Goal: Task Accomplishment & Management: Manage account settings

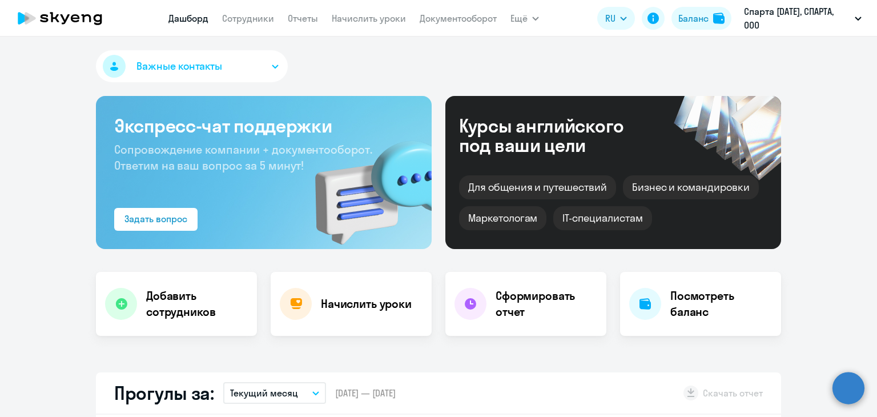
select select "30"
click at [845, 385] on circle at bounding box center [848, 388] width 32 height 32
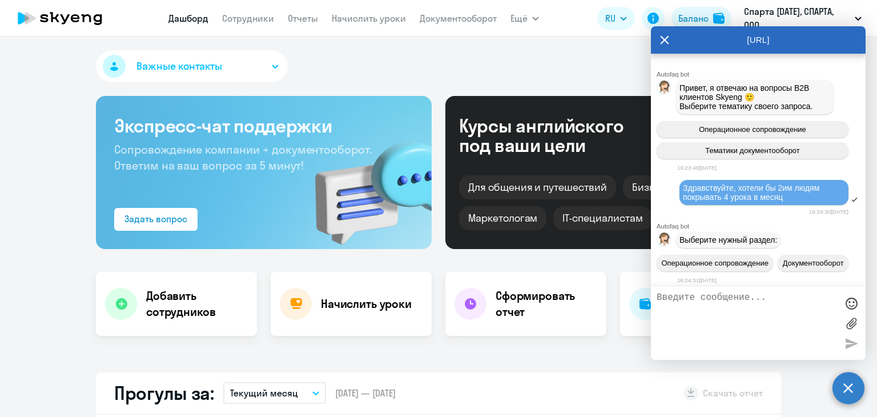
scroll to position [7608, 0]
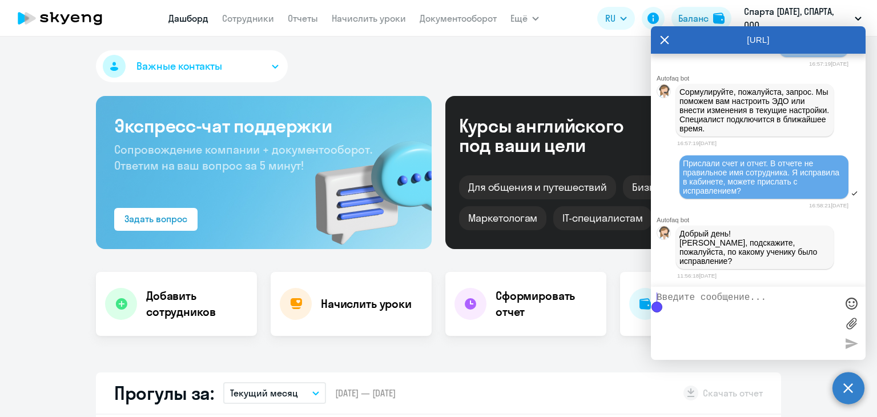
click at [756, 303] on textarea at bounding box center [746, 323] width 180 height 62
type textarea "F"
click at [258, 21] on link "Сотрудники" at bounding box center [248, 18] width 52 height 11
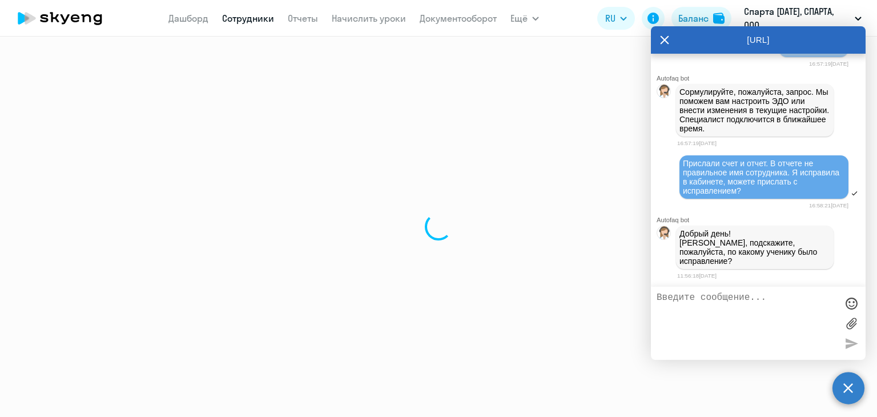
select select "30"
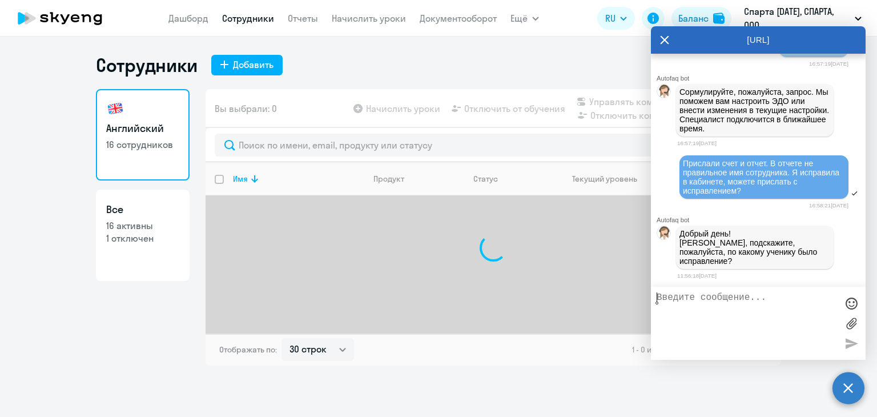
click at [702, 304] on textarea at bounding box center [746, 323] width 180 height 62
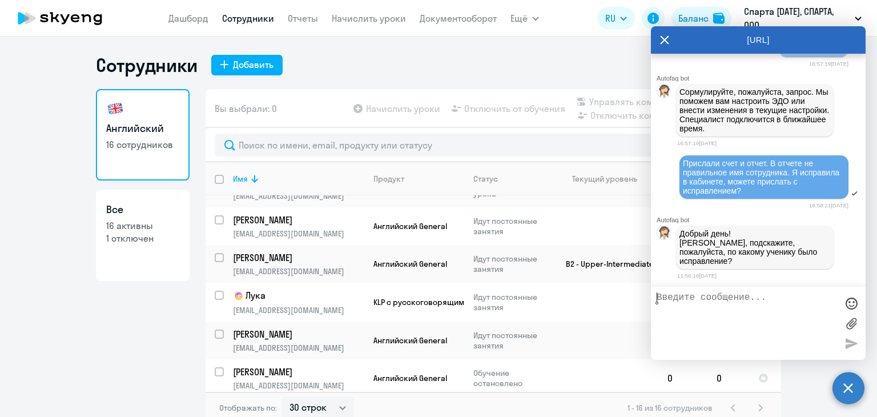
scroll to position [171, 0]
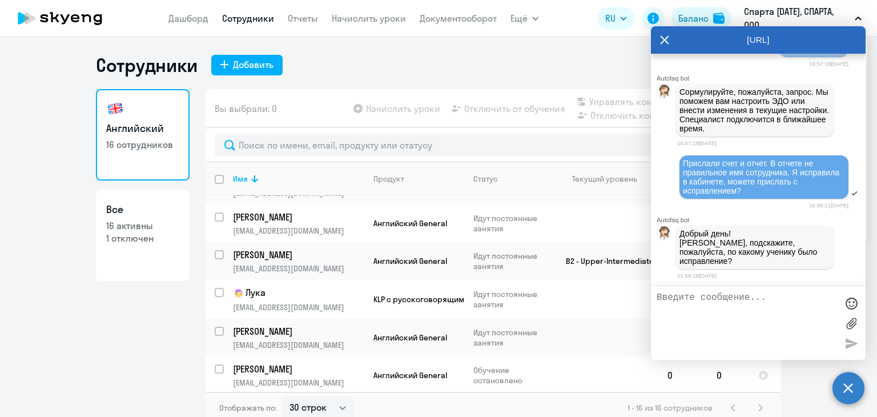
click at [845, 23] on p "Спарта [DATE], СПАРТА, ООО" at bounding box center [797, 18] width 106 height 27
click at [664, 39] on icon at bounding box center [664, 40] width 9 height 9
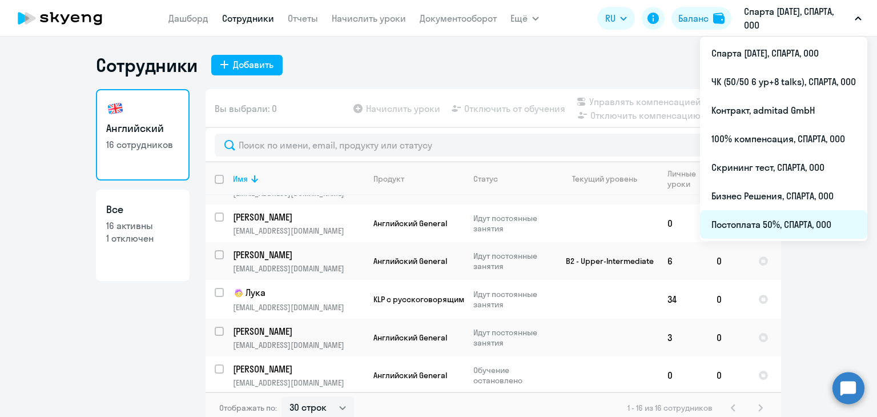
click at [767, 227] on li "Постоплата 50%, СПАРТА, ООО" at bounding box center [783, 224] width 167 height 29
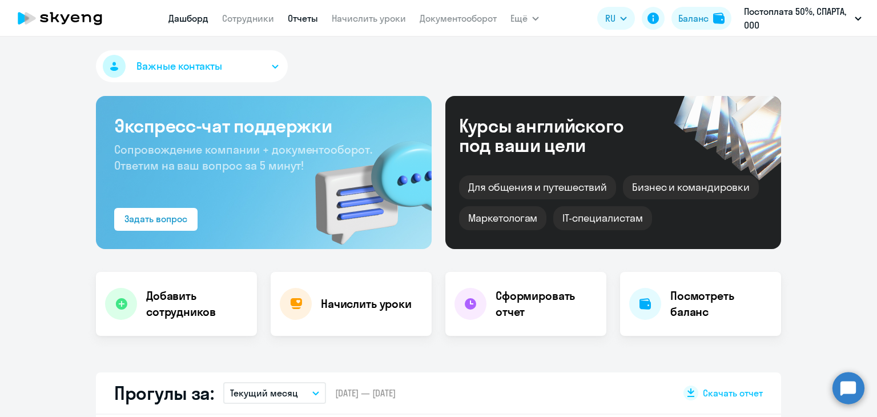
click at [304, 14] on link "Отчеты" at bounding box center [303, 18] width 30 height 11
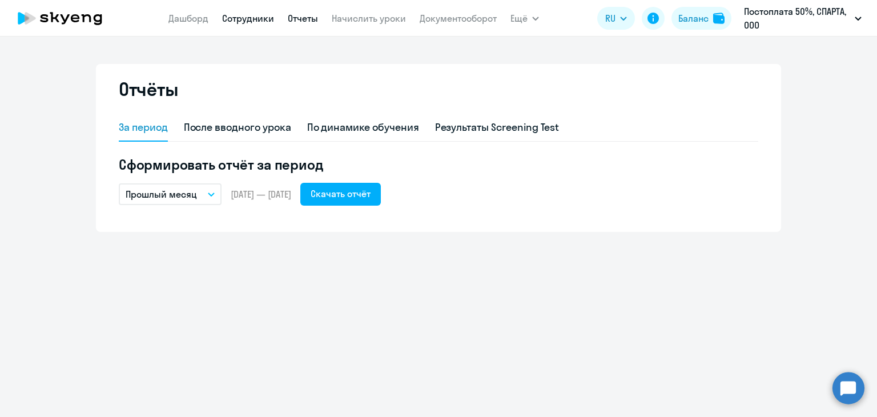
click at [257, 14] on link "Сотрудники" at bounding box center [248, 18] width 52 height 11
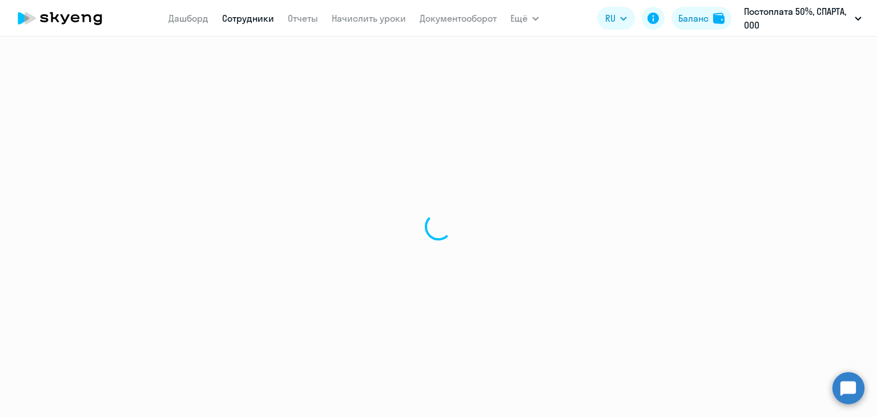
select select "30"
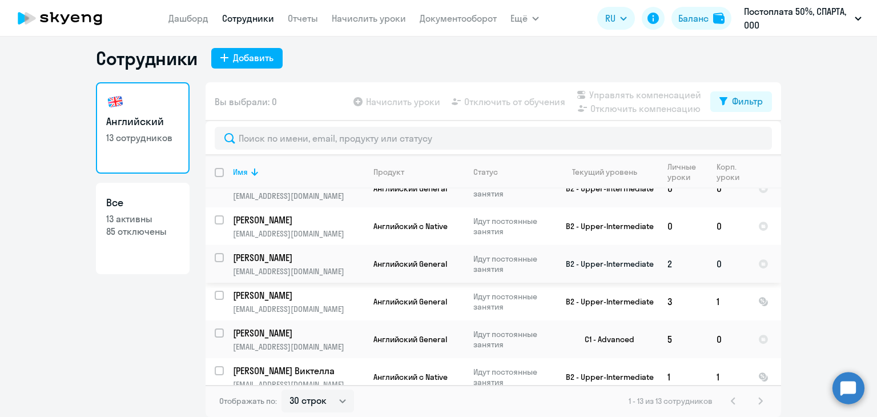
scroll to position [297, 0]
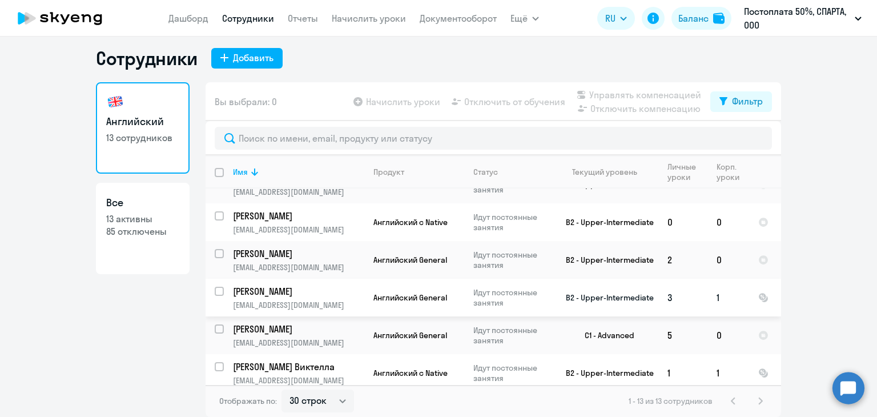
click at [328, 300] on p "[EMAIL_ADDRESS][DOMAIN_NAME]" at bounding box center [298, 305] width 131 height 10
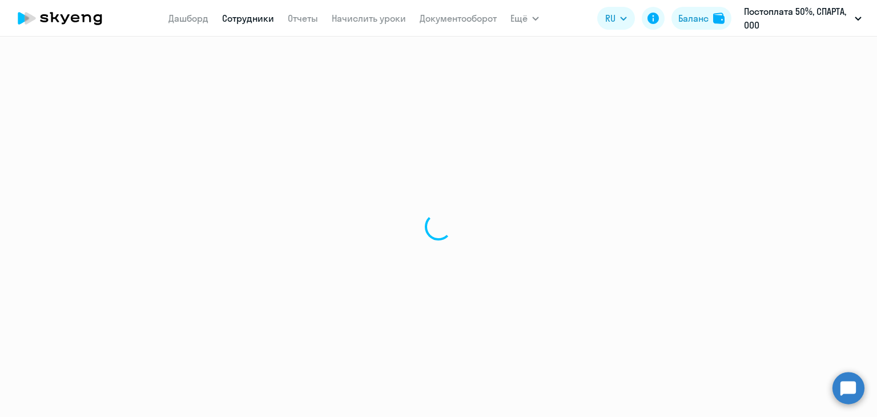
select select "english"
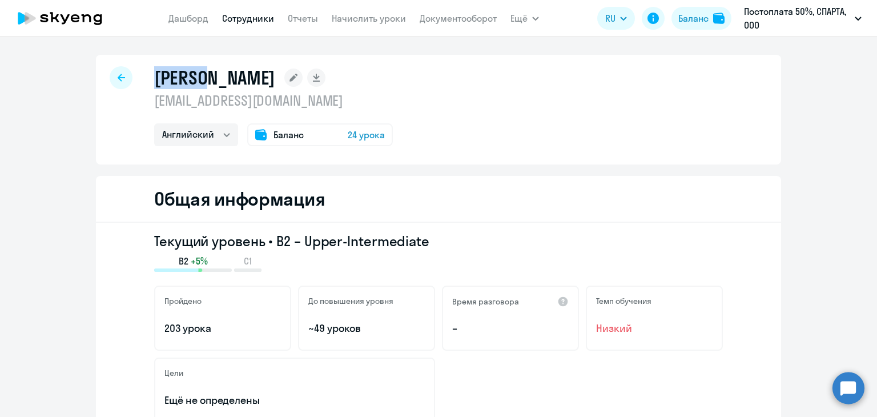
drag, startPoint x: 151, startPoint y: 72, endPoint x: 210, endPoint y: 74, distance: 59.4
click at [210, 74] on h1 "[PERSON_NAME]" at bounding box center [214, 77] width 121 height 23
click at [147, 102] on div "[PERSON_NAME] [EMAIL_ADDRESS][DOMAIN_NAME] Английский Баланс 24 урока" at bounding box center [438, 110] width 685 height 110
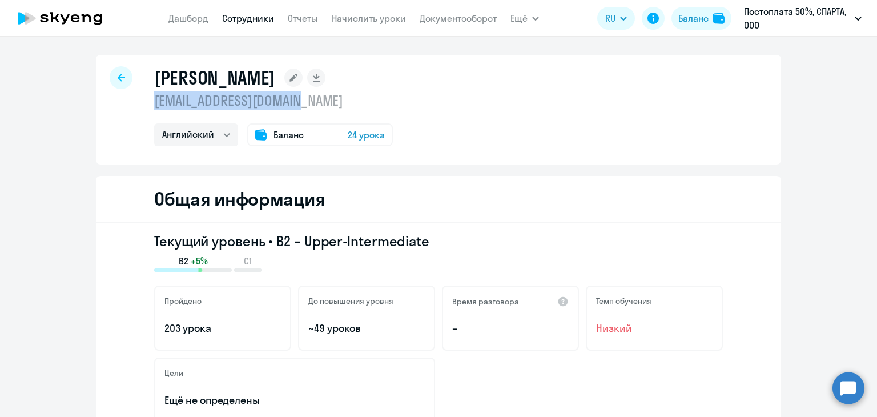
drag, startPoint x: 150, startPoint y: 102, endPoint x: 306, endPoint y: 108, distance: 156.5
click at [306, 108] on p "[EMAIL_ADDRESS][DOMAIN_NAME]" at bounding box center [273, 100] width 239 height 18
copy p "[EMAIL_ADDRESS][DOMAIN_NAME]"
click at [852, 378] on circle at bounding box center [848, 388] width 32 height 32
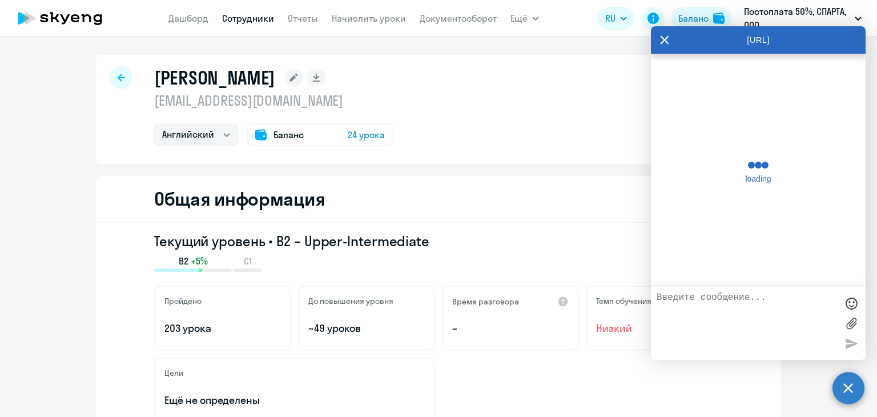
scroll to position [7603, 0]
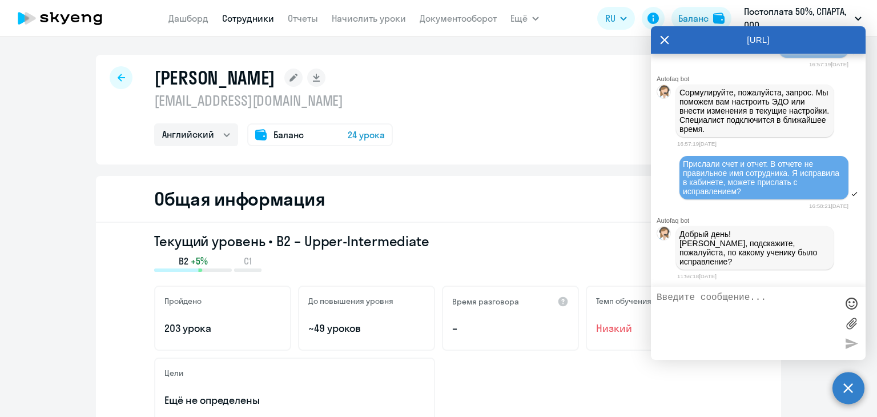
click at [796, 299] on textarea at bounding box center [746, 323] width 180 height 62
paste textarea "[EMAIL_ADDRESS][DOMAIN_NAME]"
type textarea "[EMAIL_ADDRESS][DOMAIN_NAME]"
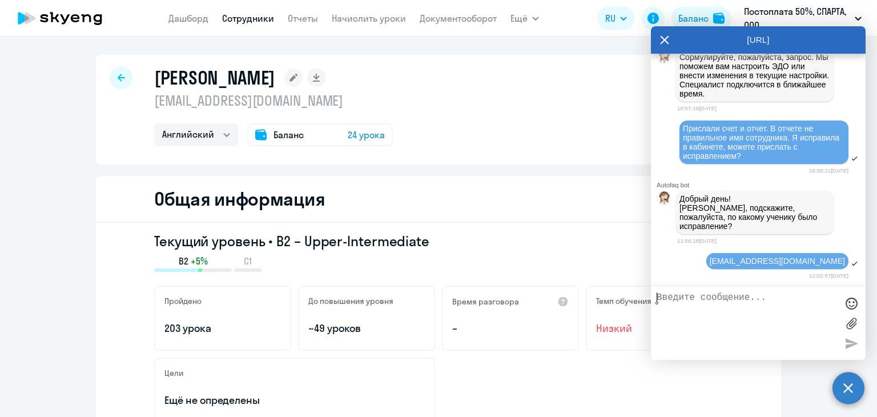
scroll to position [7643, 0]
drag, startPoint x: 290, startPoint y: 82, endPoint x: 247, endPoint y: 82, distance: 43.4
click at [247, 82] on h1 "[PERSON_NAME]" at bounding box center [214, 77] width 121 height 23
copy h1 "[PERSON_NAME]"
click at [826, 308] on textarea "[PERSON_NAME], а в кабинете автоматически изменяеться на" at bounding box center [746, 323] width 180 height 62
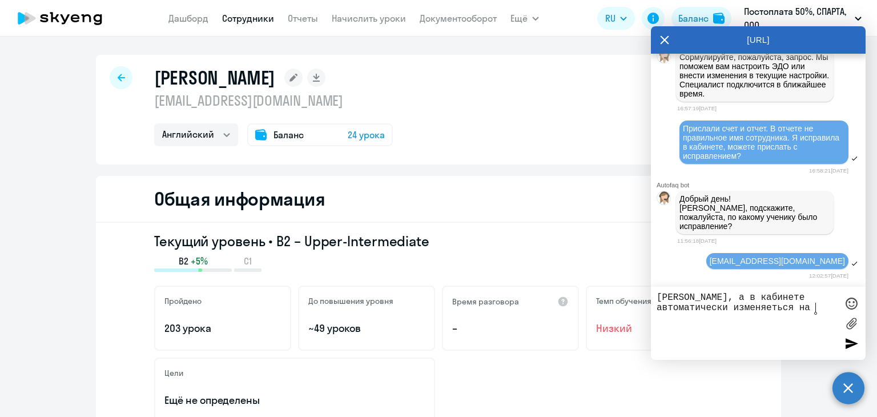
paste textarea "[PERSON_NAME]"
click at [767, 307] on textarea "[PERSON_NAME], а в кабинете автоматически изменяеться на [PERSON_NAME]" at bounding box center [746, 323] width 180 height 62
click at [0, 0] on lt-span "изменяется" at bounding box center [0, 0] width 0 height 0
click at [719, 321] on textarea "[PERSON_NAME], а в кабинете автоматически изменяется на [PERSON_NAME]" at bounding box center [746, 323] width 180 height 62
type textarea "[PERSON_NAME], а в кабинете автоматически изменяется на [PERSON_NAME]"
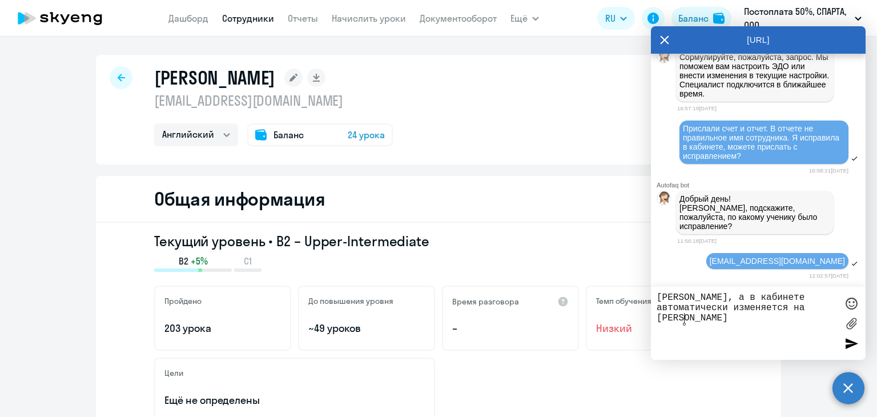
click at [854, 341] on div at bounding box center [850, 342] width 17 height 17
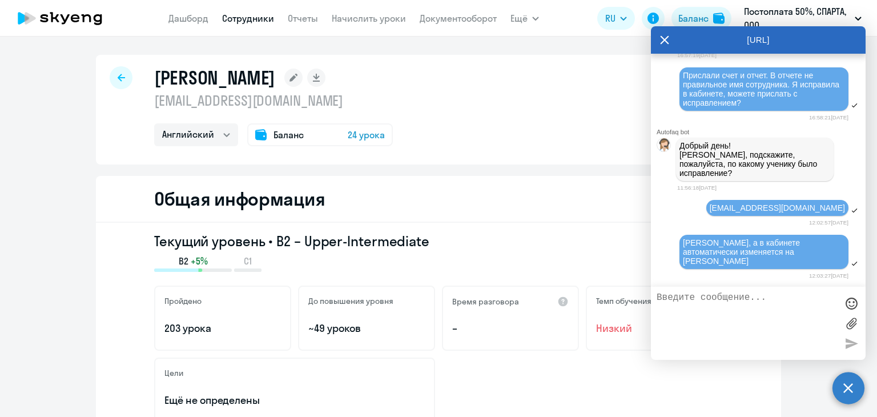
click at [785, 317] on textarea at bounding box center [746, 323] width 180 height 62
type textarea "Я 3жды меняла на [PERSON_NAME]."
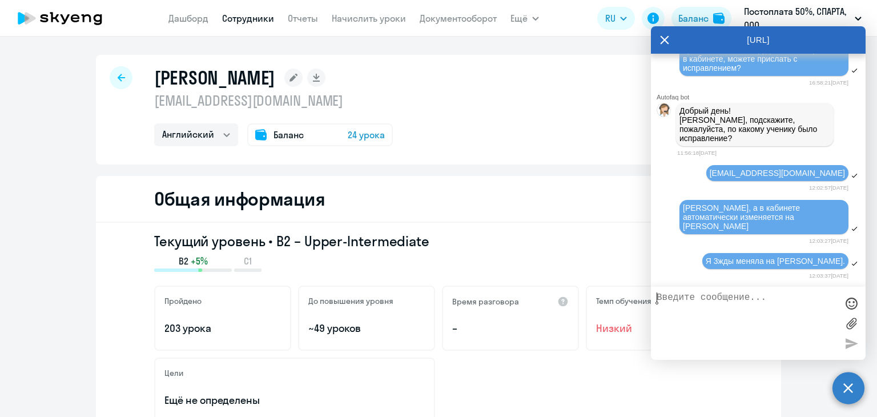
scroll to position [7724, 0]
click at [297, 80] on icon at bounding box center [293, 78] width 8 height 8
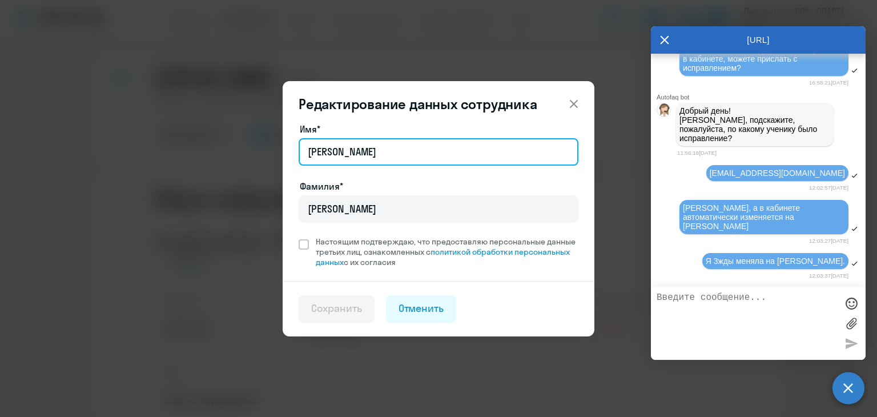
drag, startPoint x: 347, startPoint y: 149, endPoint x: 298, endPoint y: 140, distance: 49.9
click at [299, 140] on div "[PERSON_NAME]" at bounding box center [439, 151] width 280 height 27
type input "[PERSON_NAME]"
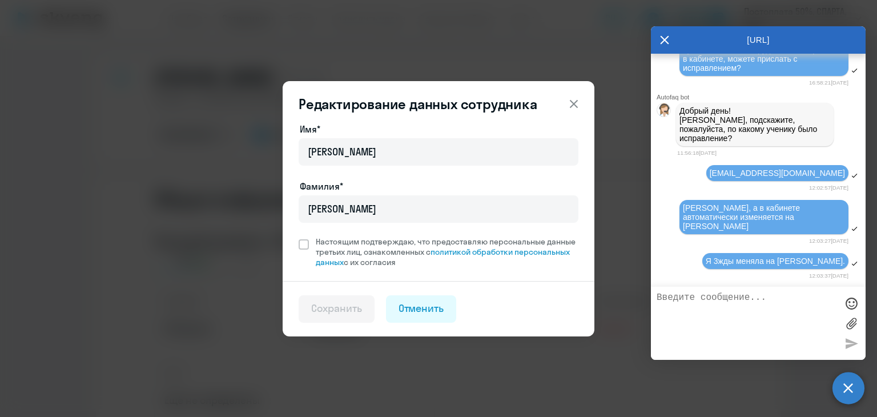
click at [576, 103] on icon at bounding box center [574, 104] width 14 height 14
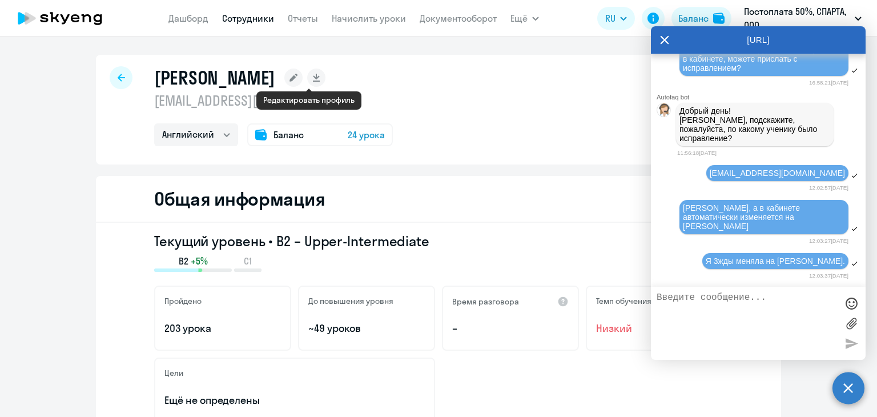
click at [297, 79] on icon at bounding box center [293, 78] width 8 height 8
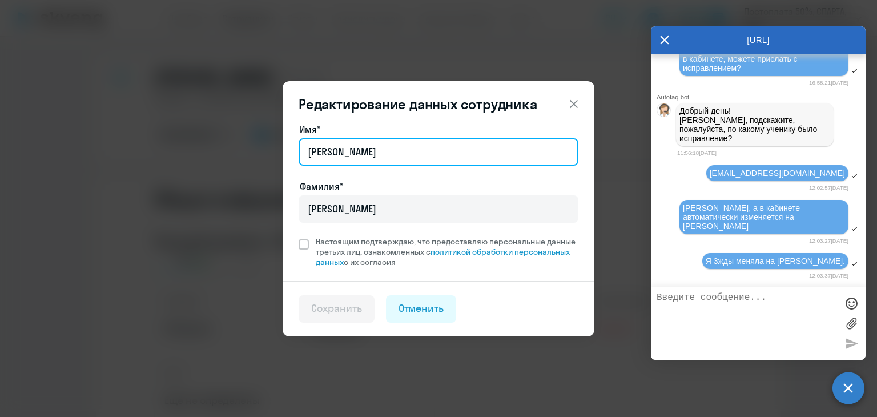
drag, startPoint x: 353, startPoint y: 145, endPoint x: 291, endPoint y: 144, distance: 62.2
click at [291, 144] on div "Имя* [PERSON_NAME]* [PERSON_NAME] подтверждаю, что предоставляю персональные да…" at bounding box center [439, 201] width 312 height 159
type input "[PERSON_NAME]"
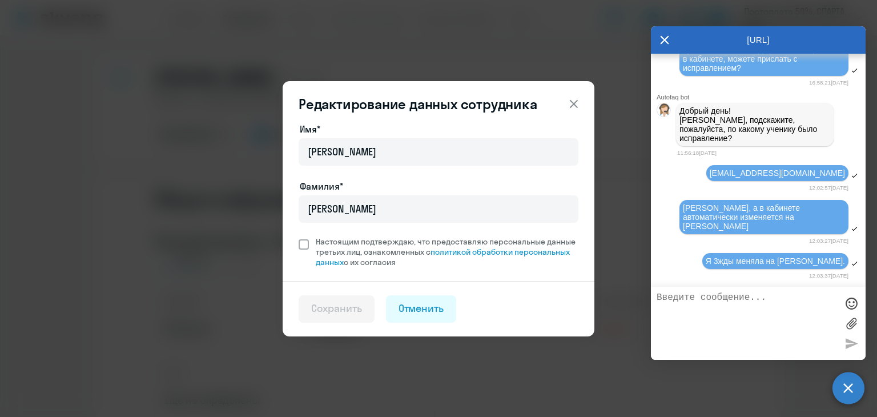
click at [308, 245] on span at bounding box center [304, 244] width 10 height 10
click at [299, 236] on input "Настоящим подтверждаю, что предоставляю персональные данные третьих лиц, ознако…" at bounding box center [298, 236] width 1 height 1
checkbox input "true"
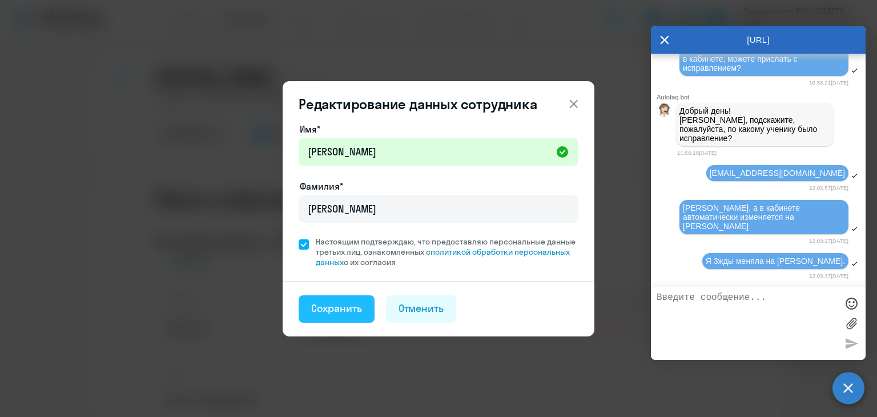
click at [356, 309] on div "Сохранить" at bounding box center [336, 308] width 51 height 15
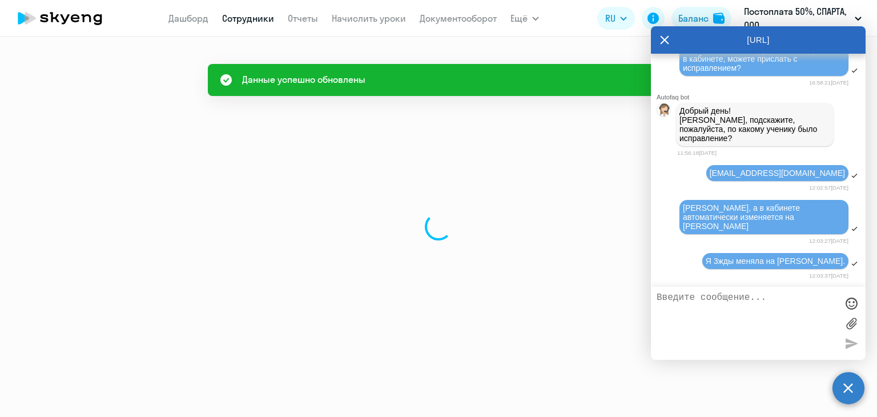
select select "english"
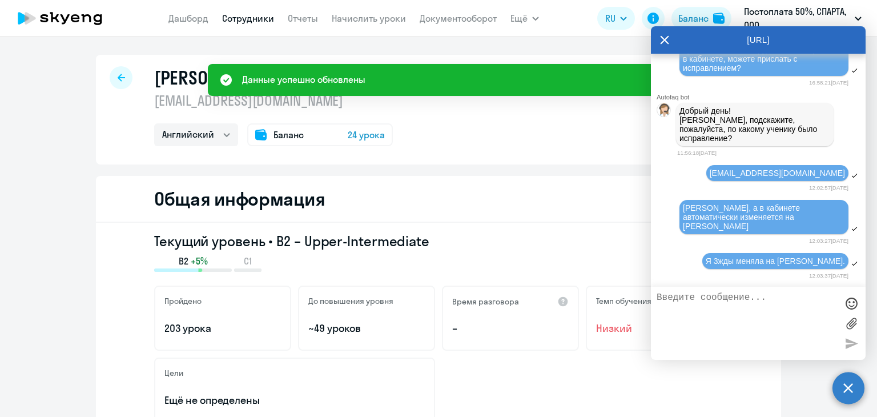
click at [115, 144] on div "[PERSON_NAME] [EMAIL_ADDRESS][DOMAIN_NAME] Английский Баланс 24 урока" at bounding box center [438, 110] width 685 height 110
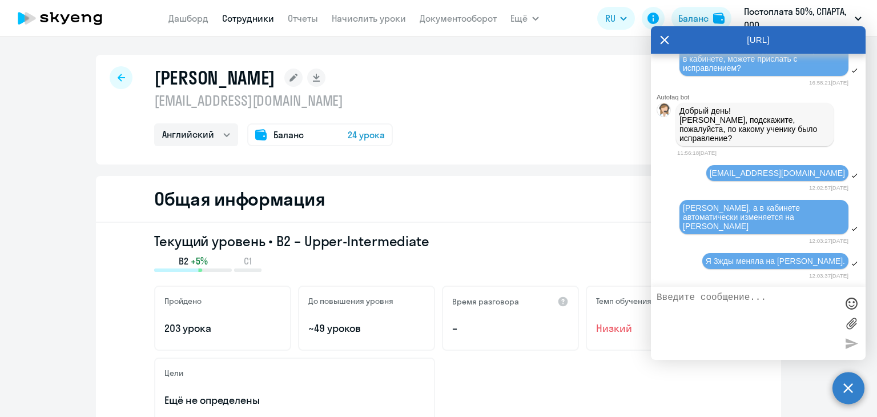
click at [724, 297] on textarea at bounding box center [746, 323] width 180 height 62
click at [699, 295] on textarea "Поговориа с у" at bounding box center [746, 323] width 180 height 62
click at [748, 296] on textarea "Поговорла с у" at bounding box center [746, 323] width 180 height 62
click at [683, 301] on textarea "Поговорла с учеником, что бы" at bounding box center [746, 323] width 180 height 62
click at [683, 296] on textarea "Поговорла с учеником, что бы" at bounding box center [746, 323] width 180 height 62
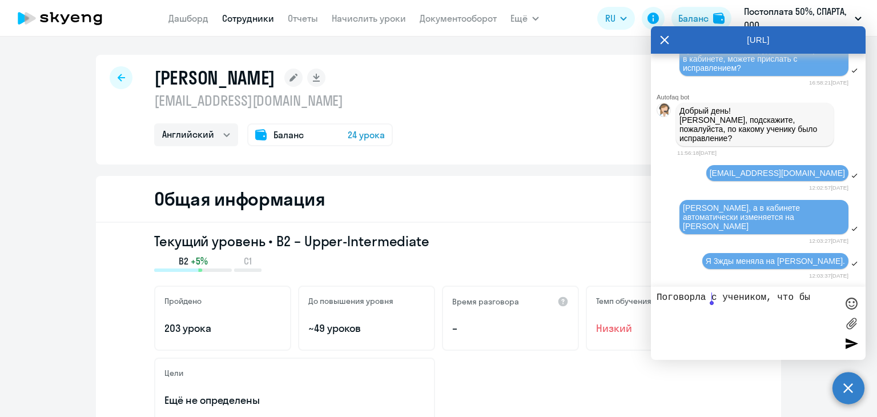
click at [683, 296] on textarea "Поговорла с учеником, что бы" at bounding box center [746, 323] width 180 height 62
click at [827, 297] on textarea "Общалась с учеником, что бы" at bounding box center [746, 323] width 180 height 62
type textarea "Общалась с учеником, что бы не менял имя."
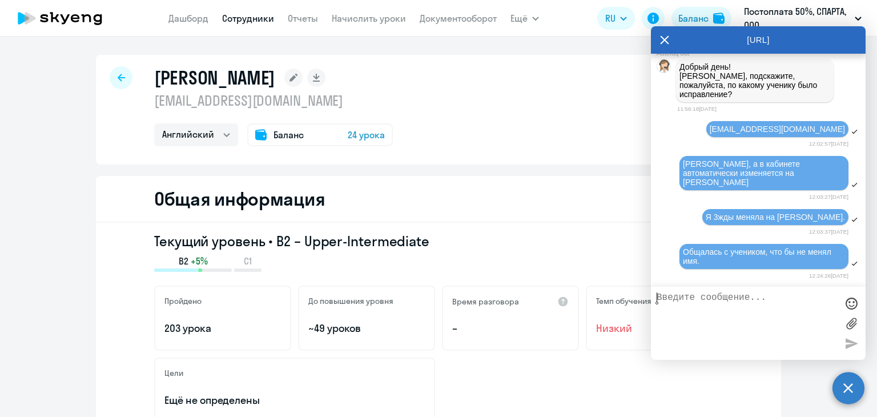
scroll to position [7769, 0]
click at [438, 18] on link "Документооборот" at bounding box center [458, 18] width 77 height 11
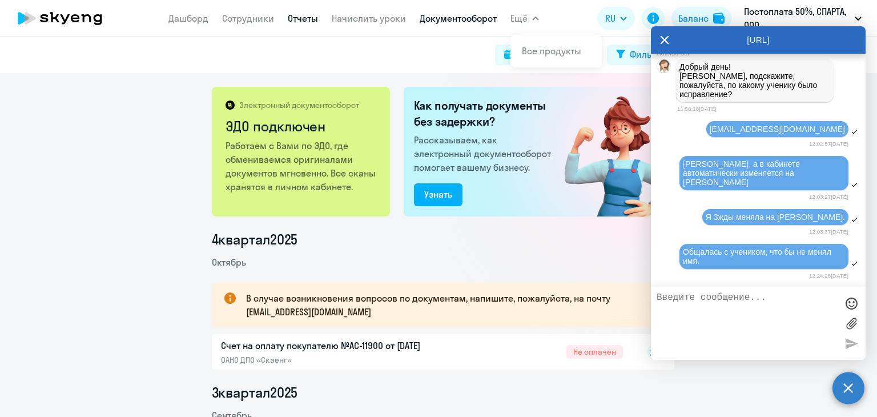
click at [308, 14] on link "Отчеты" at bounding box center [303, 18] width 30 height 11
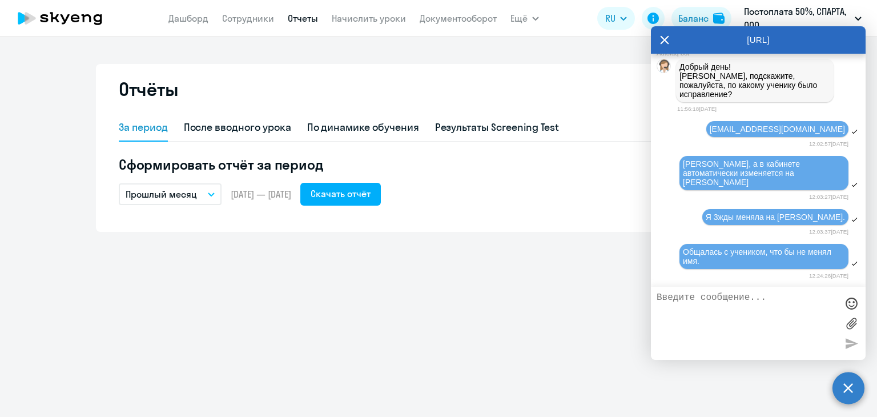
click at [212, 190] on button "Прошлый месяц" at bounding box center [170, 194] width 103 height 22
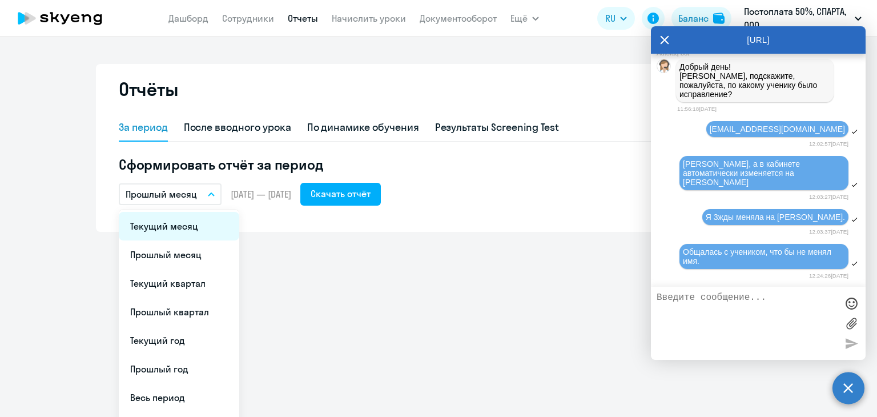
click at [207, 220] on li "Текущий месяц" at bounding box center [179, 226] width 120 height 29
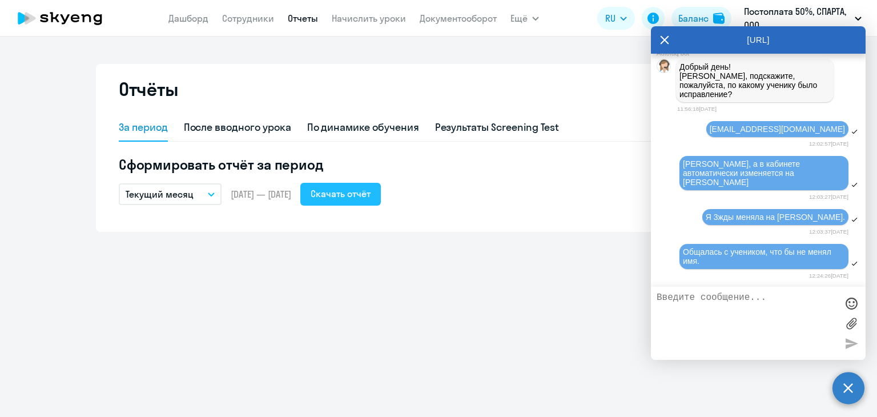
click at [357, 191] on div "Скачать отчёт" at bounding box center [341, 194] width 60 height 14
click at [394, 20] on link "Начислить уроки" at bounding box center [369, 18] width 74 height 11
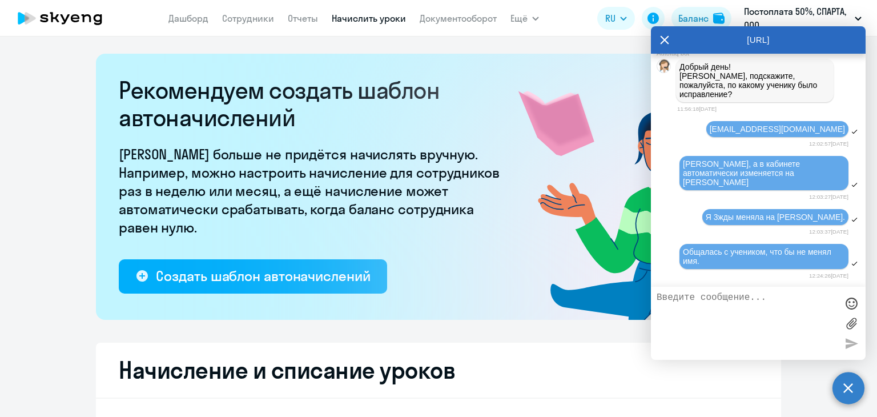
select select "10"
click at [434, 21] on link "Документооборот" at bounding box center [458, 18] width 77 height 11
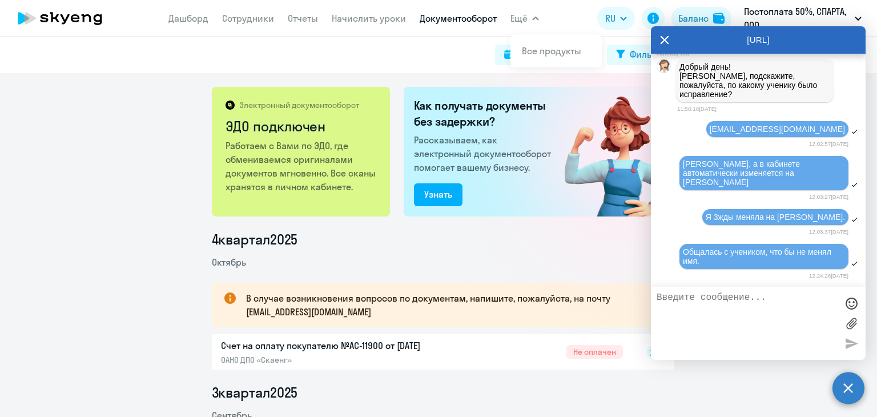
click at [515, 16] on span "Ещё" at bounding box center [518, 18] width 17 height 14
click at [457, 19] on link "Документооборот" at bounding box center [458, 18] width 77 height 11
drag, startPoint x: 31, startPoint y: 180, endPoint x: 13, endPoint y: 178, distance: 18.5
click at [50, 182] on div "Электронный документооборот ЭДО подключен Работаем с Вами по ЭДО, где обменивае…" at bounding box center [438, 245] width 877 height 344
